Goal: Find specific page/section

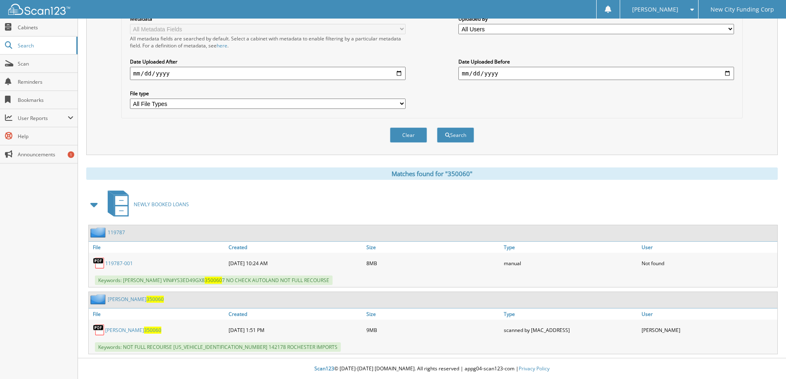
click at [140, 140] on div "Clear Search" at bounding box center [432, 134] width 622 height 33
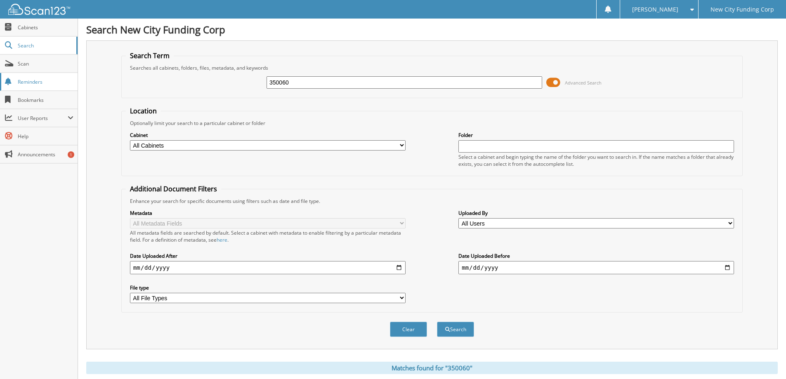
drag, startPoint x: 328, startPoint y: 84, endPoint x: 68, endPoint y: 77, distance: 260.2
click at [76, 71] on body "[PERSON_NAME] Settings Logout New City Funding Corp Close Cabinets Search" at bounding box center [393, 287] width 786 height 574
type input "339698"
click at [437, 322] on button "Search" at bounding box center [455, 329] width 37 height 15
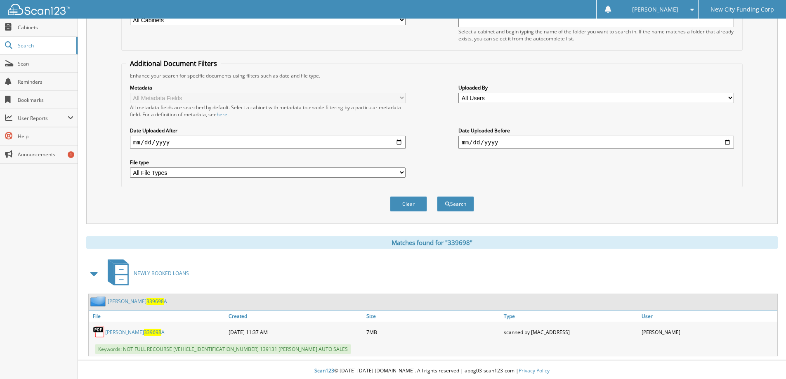
scroll to position [128, 0]
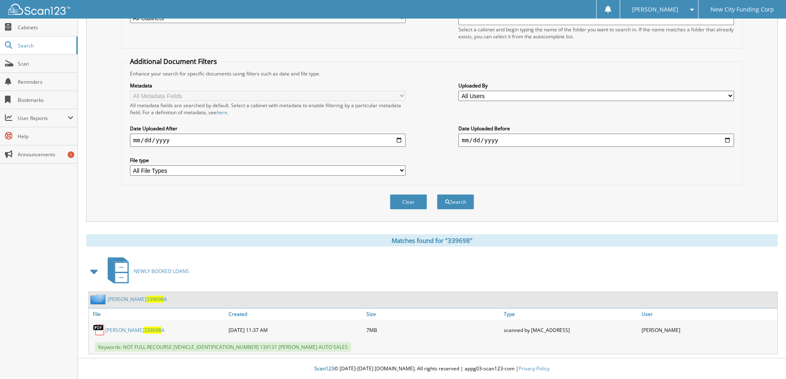
click at [149, 331] on link "KEYONNA ELLINGTONTON 339698 A" at bounding box center [134, 330] width 59 height 7
